Goal: Find specific page/section: Find specific page/section

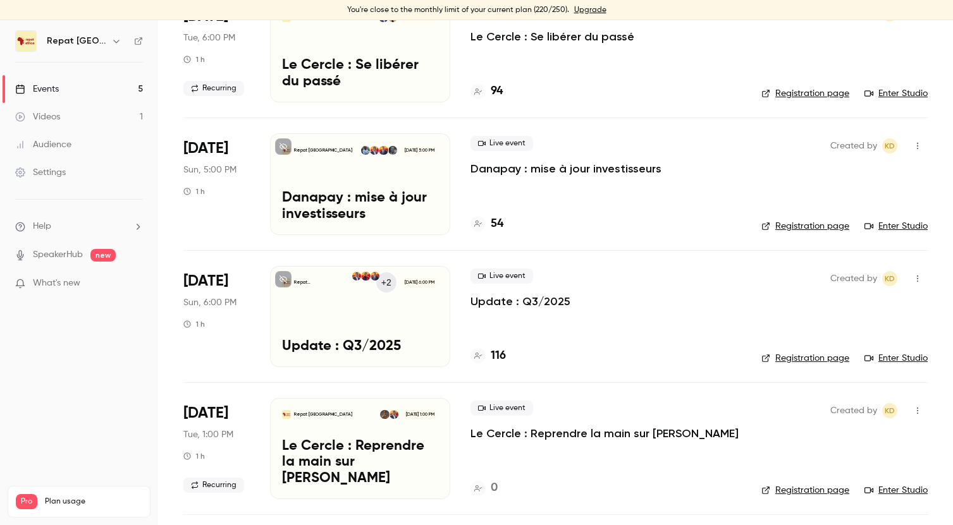
scroll to position [142, 0]
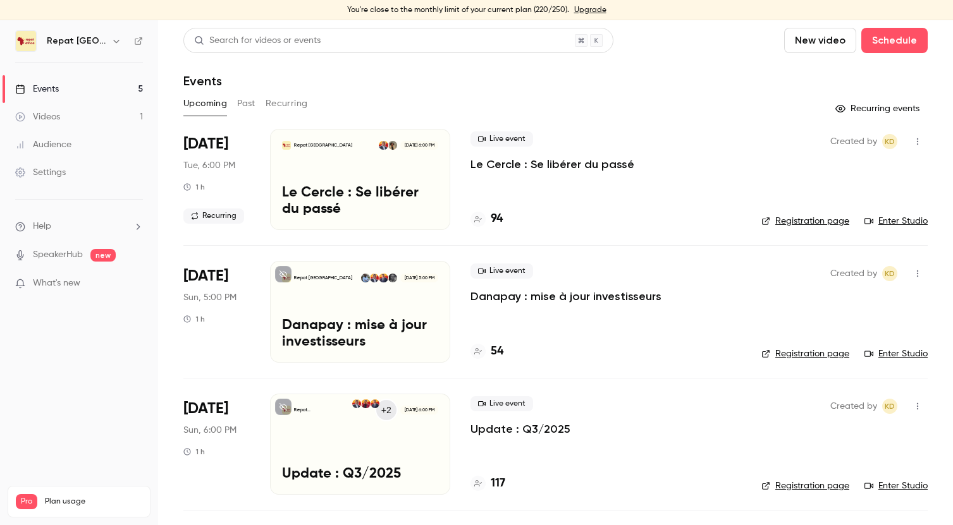
click at [487, 477] on div "117" at bounding box center [487, 483] width 35 height 17
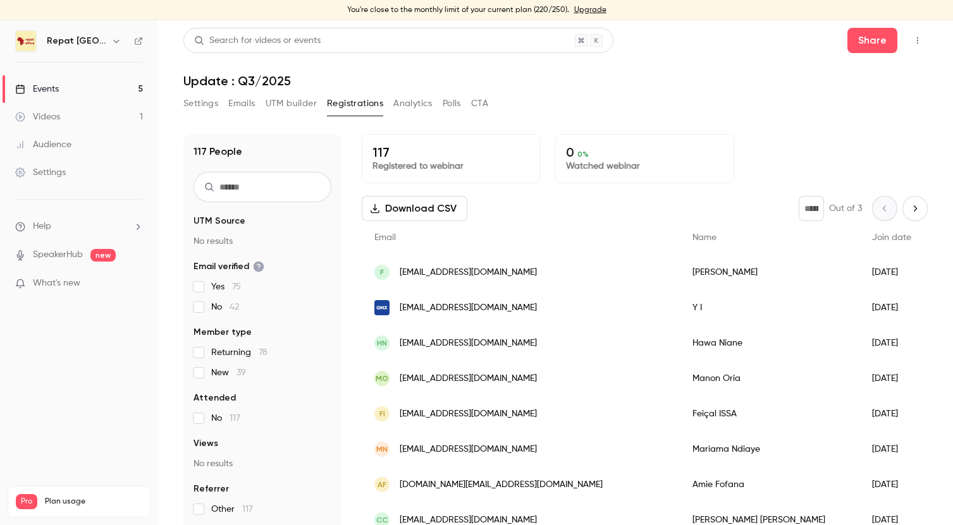
click at [859, 275] on div "2025/09/19" at bounding box center [891, 272] width 64 height 35
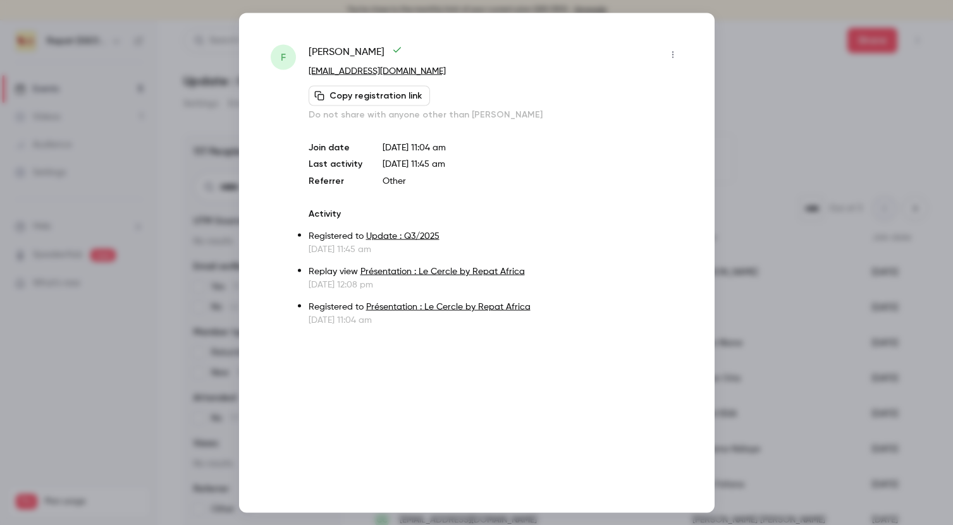
click at [458, 299] on li "Registered to Présentation : Le Cercle by Repat Africa Sep 14, 2025 11:04 am" at bounding box center [495, 312] width 374 height 28
click at [734, 40] on div at bounding box center [476, 262] width 953 height 525
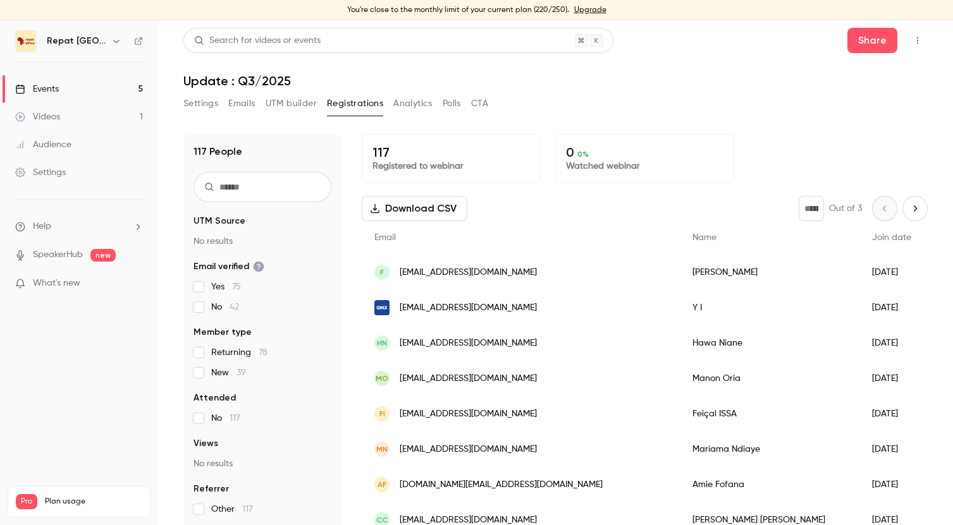
click at [85, 83] on link "Events 5" at bounding box center [79, 89] width 158 height 28
